Goal: Information Seeking & Learning: Learn about a topic

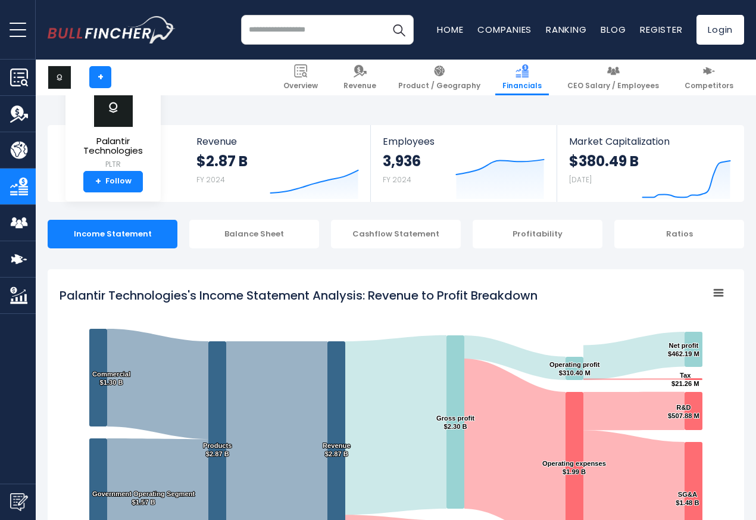
scroll to position [644, 0]
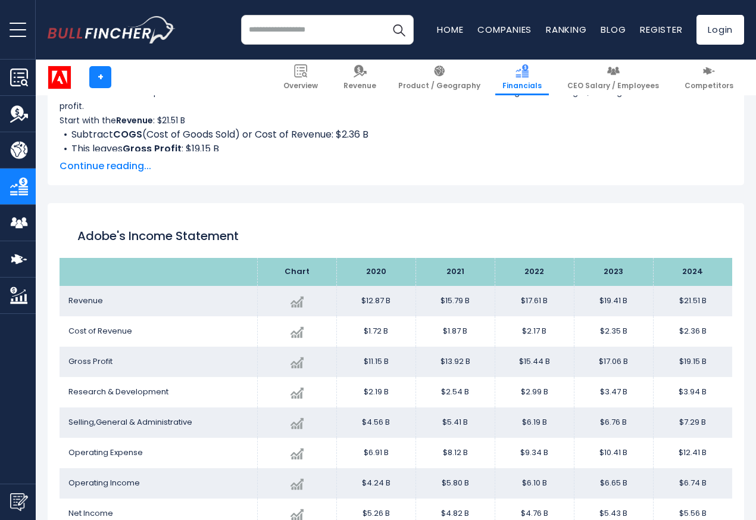
scroll to position [644, 0]
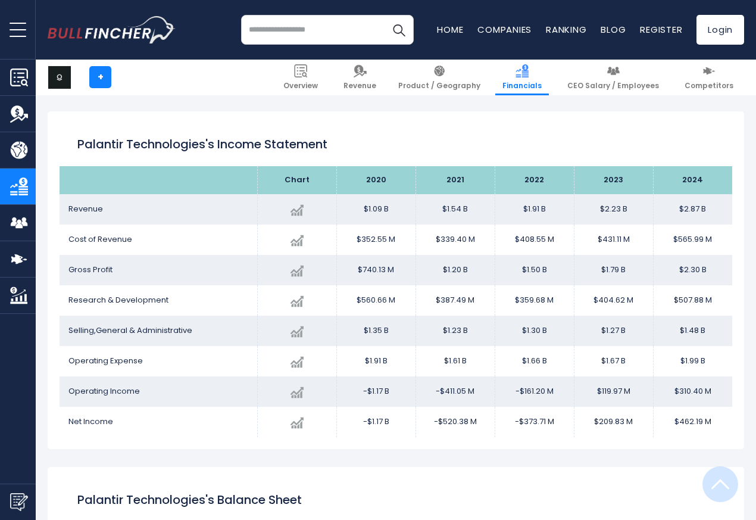
scroll to position [644, 0]
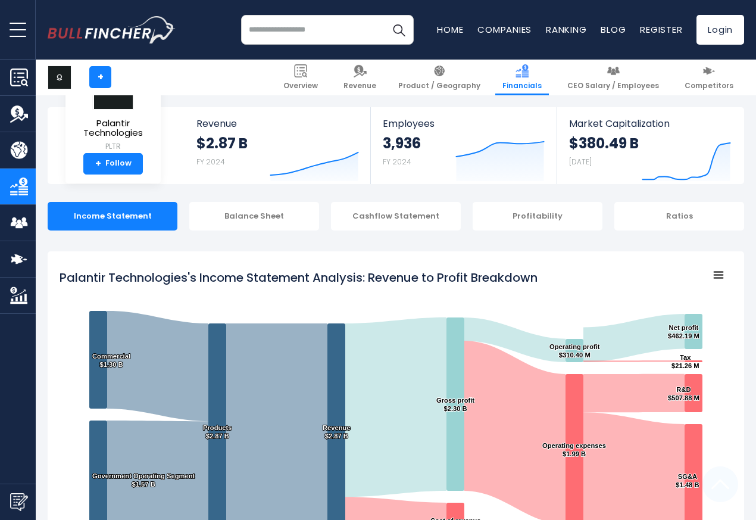
scroll to position [644, 0]
